Goal: Answer question/provide support

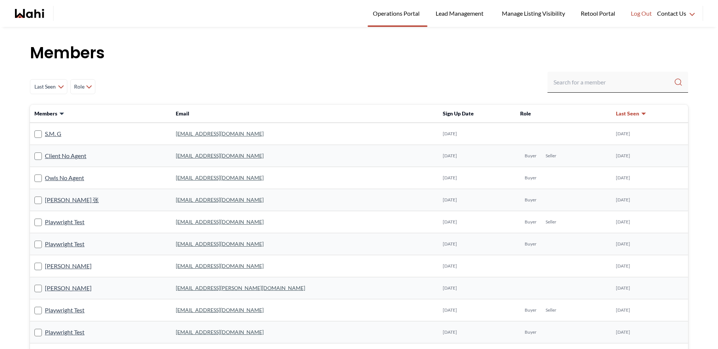
click at [533, 86] on div "Last Seen Less day than [DATE] [DATE] - [DATE] [DATE] - [DATE] [DATE] - [DATE] …" at bounding box center [359, 87] width 658 height 30
click at [570, 79] on input "Search input" at bounding box center [614, 82] width 120 height 13
type input "[PERSON_NAME]"
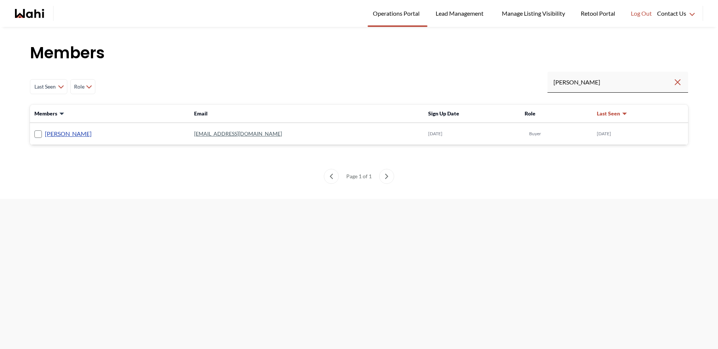
click at [61, 135] on link "[PERSON_NAME]" at bounding box center [68, 134] width 47 height 10
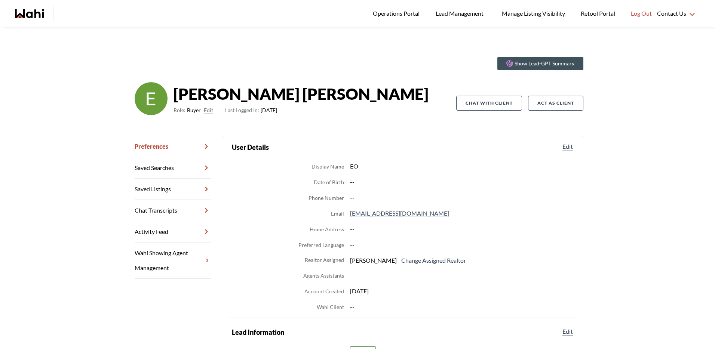
click at [180, 201] on link "Chat Transcripts" at bounding box center [173, 210] width 76 height 21
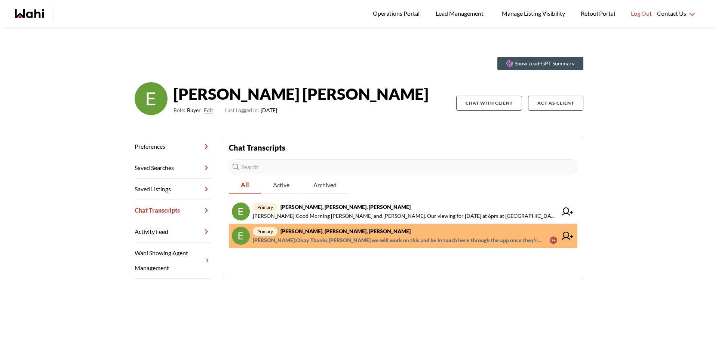
click at [379, 239] on span "[PERSON_NAME] : [PERSON_NAME] Thanks [PERSON_NAME] we will work on this and be …" at bounding box center [398, 240] width 291 height 9
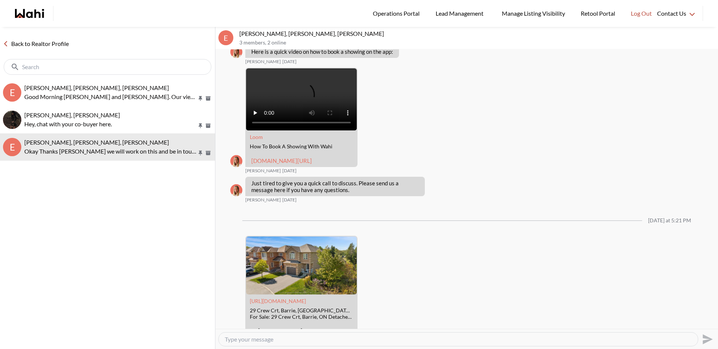
scroll to position [103, 0]
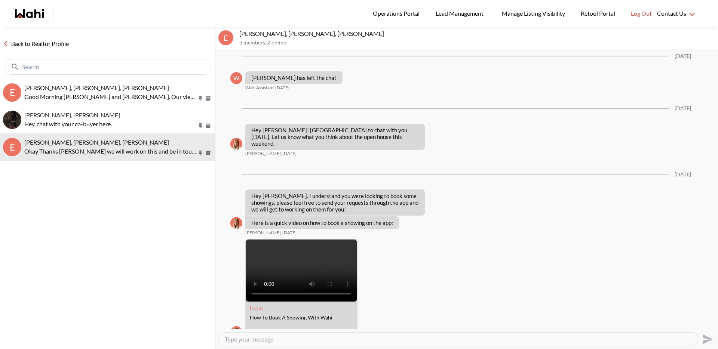
click at [30, 46] on link "Back to Realtor Profile" at bounding box center [36, 44] width 72 height 10
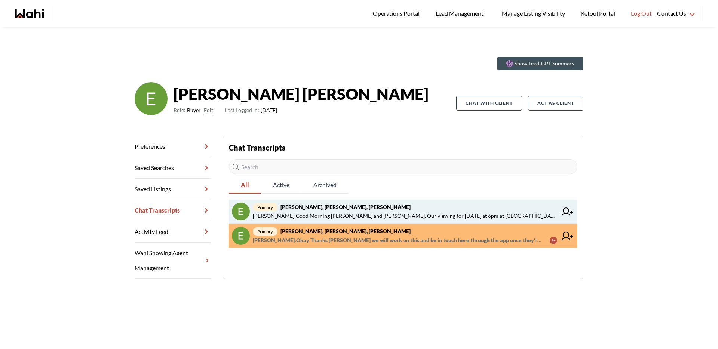
click at [364, 216] on span "[PERSON_NAME] : Good Morning [PERSON_NAME] and [PERSON_NAME]. Our viewing for […" at bounding box center [405, 216] width 305 height 9
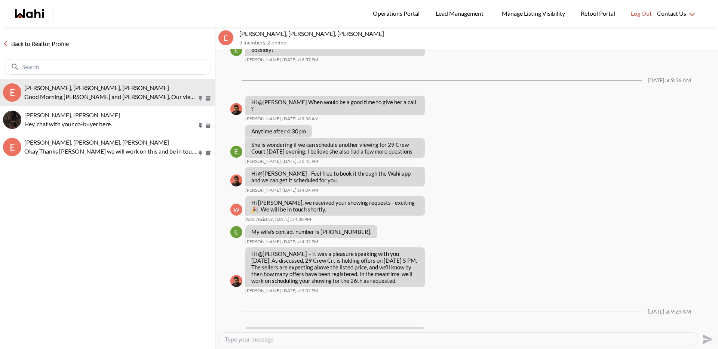
scroll to position [545, 0]
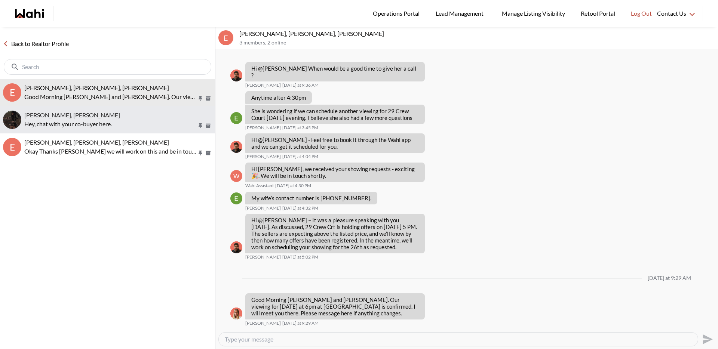
click at [99, 118] on span "[PERSON_NAME], [PERSON_NAME]" at bounding box center [72, 114] width 96 height 7
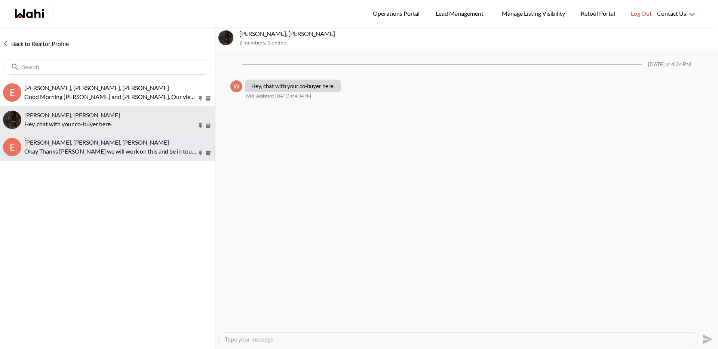
click at [91, 147] on p "Okay Thanks [PERSON_NAME] we will work on this and be in touch here through the…" at bounding box center [110, 151] width 173 height 9
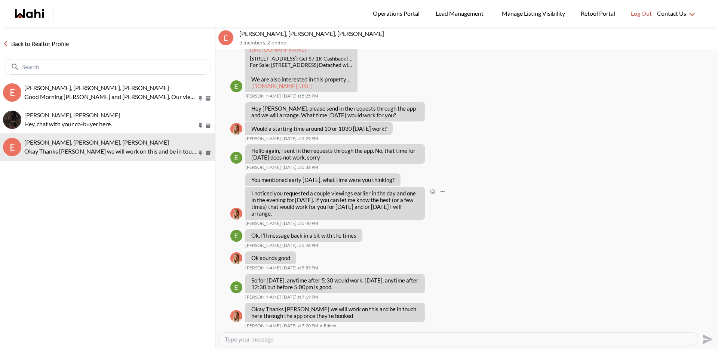
scroll to position [744, 0]
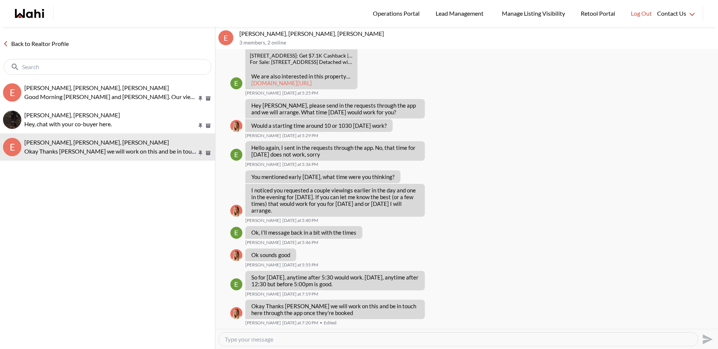
click at [57, 46] on link "Back to Realtor Profile" at bounding box center [36, 44] width 72 height 10
